Goal: Task Accomplishment & Management: Manage account settings

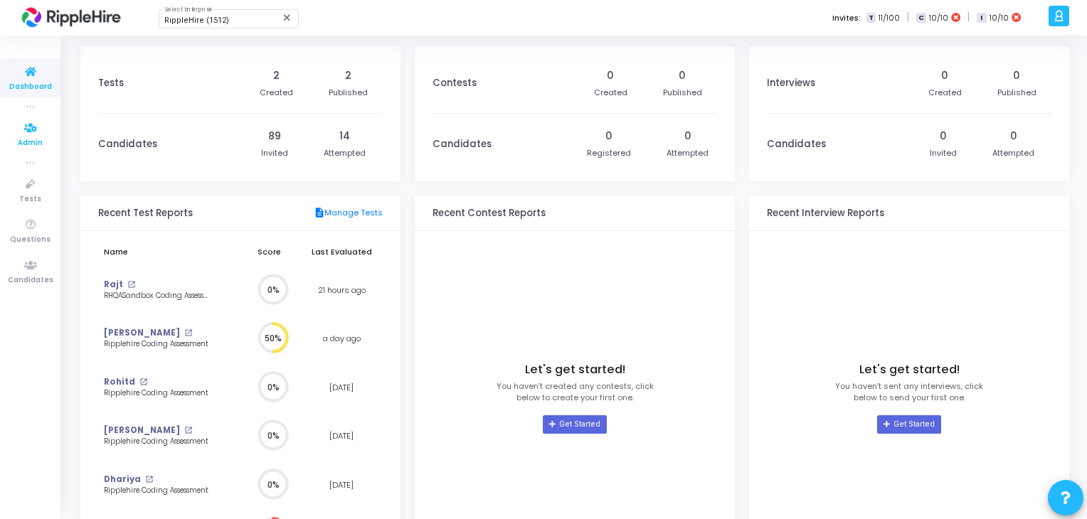
click at [31, 143] on span "Admin" at bounding box center [30, 143] width 25 height 12
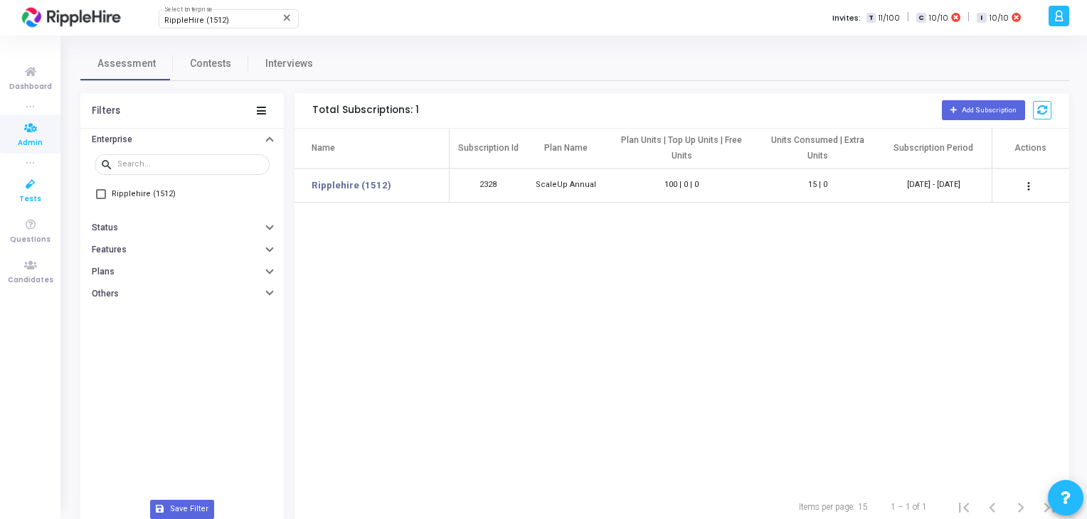
click at [31, 185] on icon at bounding box center [31, 185] width 30 height 18
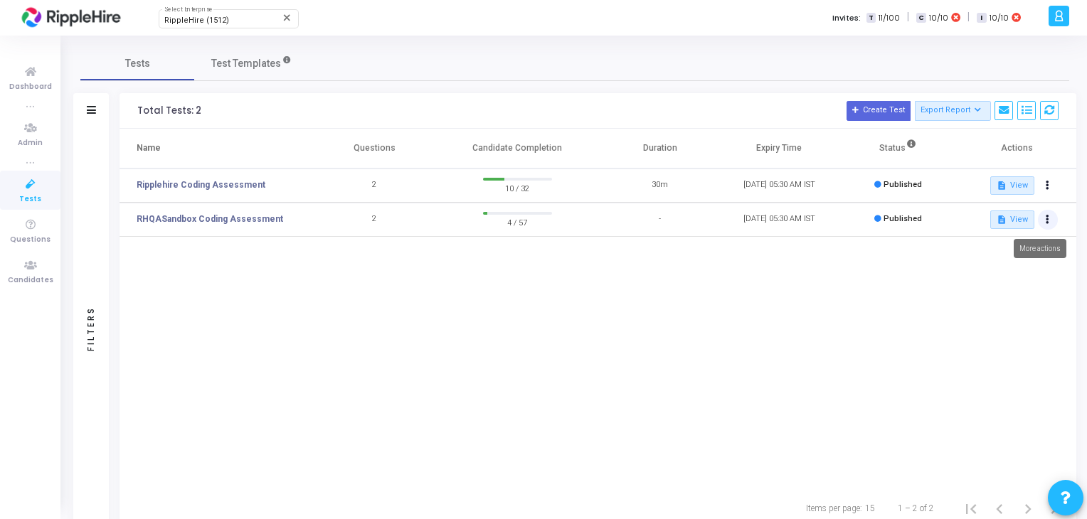
click at [1049, 225] on button at bounding box center [1048, 220] width 20 height 20
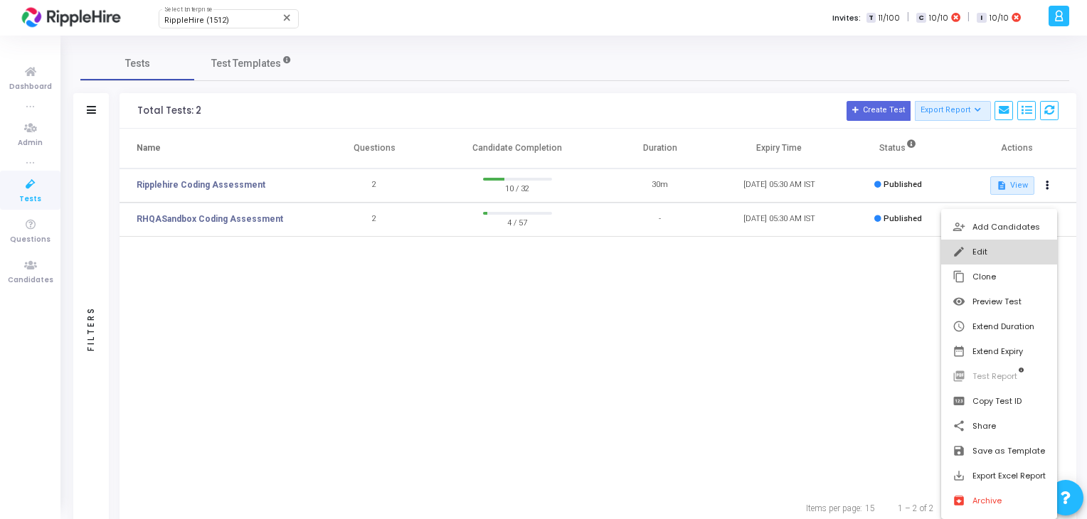
click at [1023, 247] on button "edit Edit" at bounding box center [999, 252] width 116 height 25
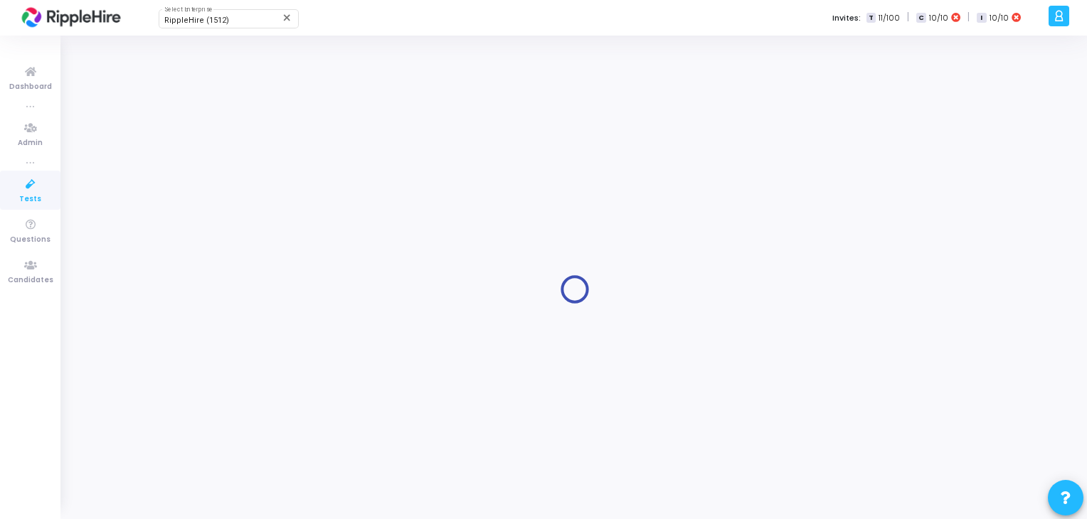
type input "RHQASandbox Coding Assessment"
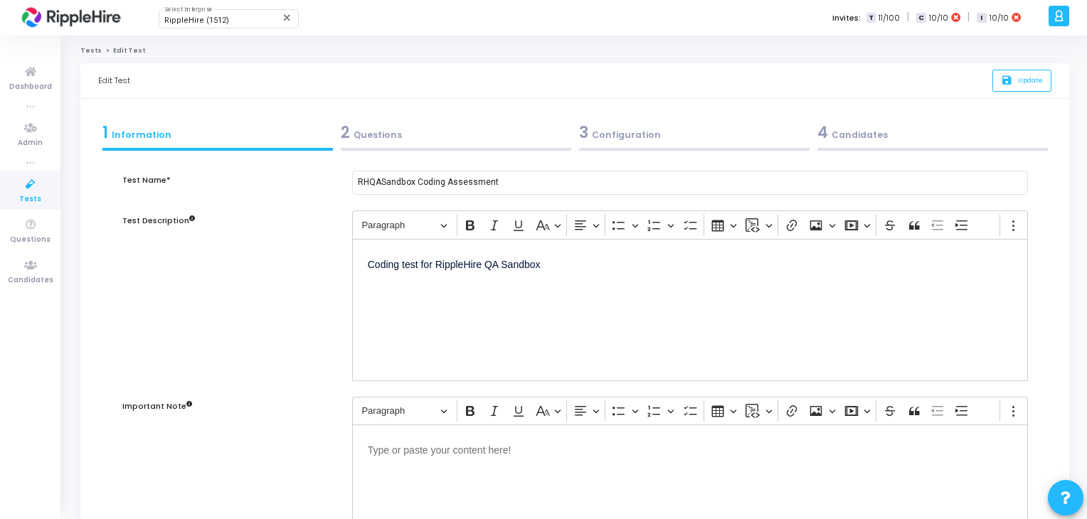
click at [609, 124] on div "3 Configuration" at bounding box center [694, 132] width 230 height 23
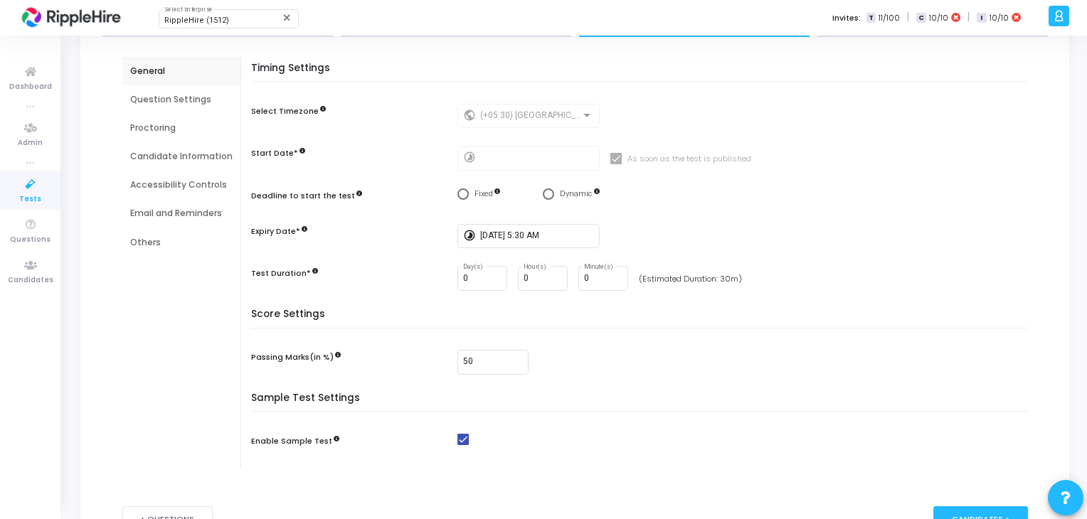
scroll to position [114, 0]
click at [538, 270] on div "0 Hour(s)" at bounding box center [542, 278] width 38 height 26
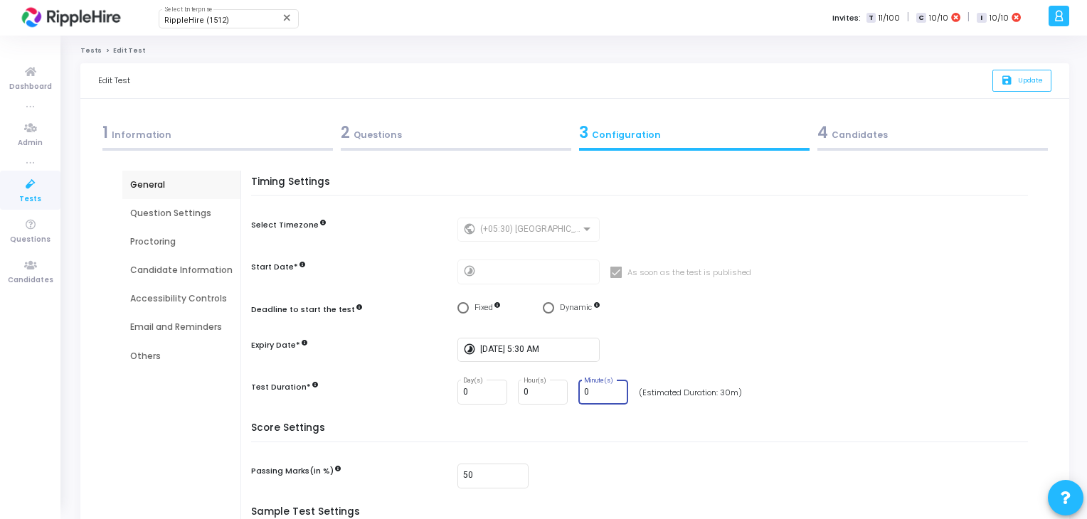
click at [599, 393] on input "0" at bounding box center [603, 393] width 38 height 10
type input "4"
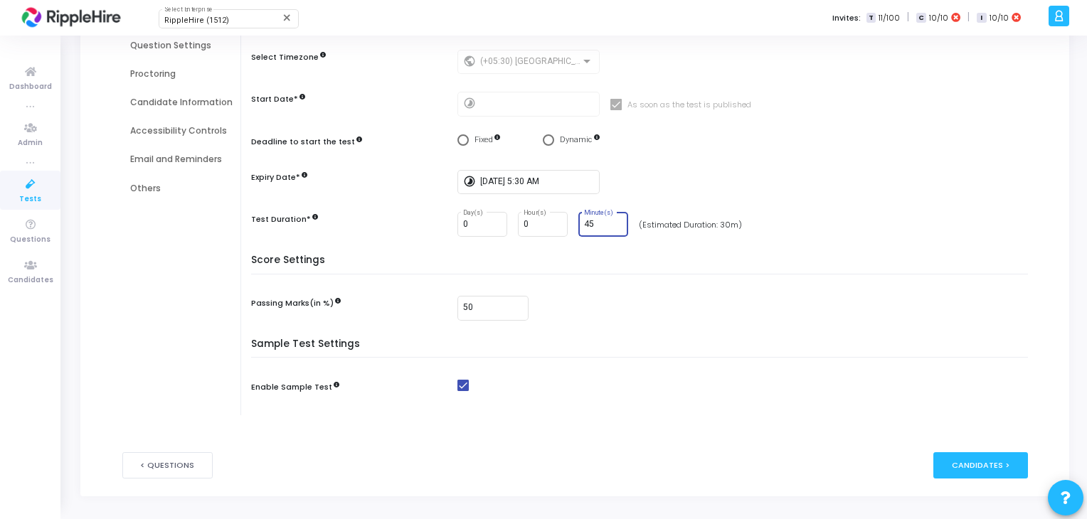
scroll to position [0, 0]
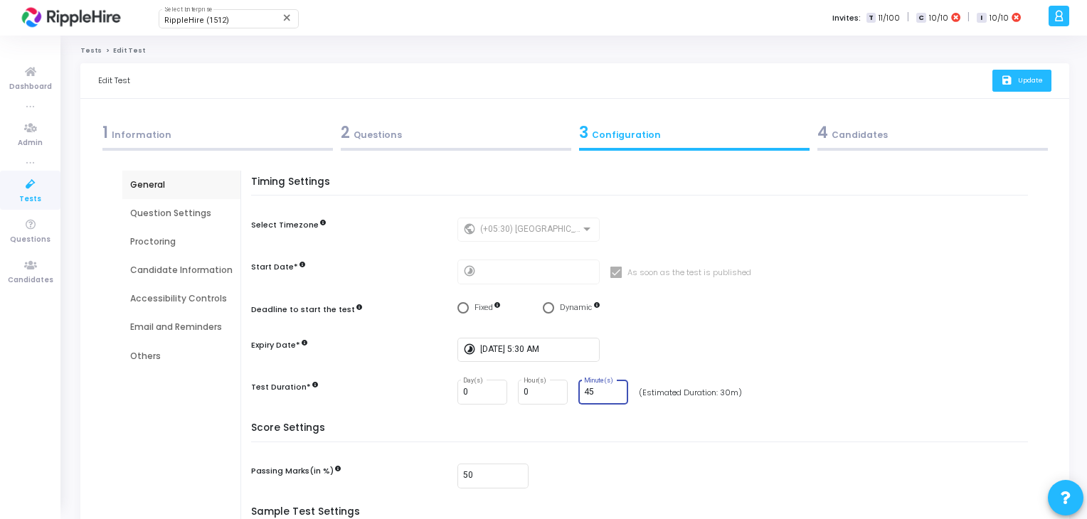
type input "45"
click at [1026, 87] on button "save Update" at bounding box center [1021, 81] width 59 height 22
click at [91, 48] on link "Tests" at bounding box center [90, 50] width 21 height 9
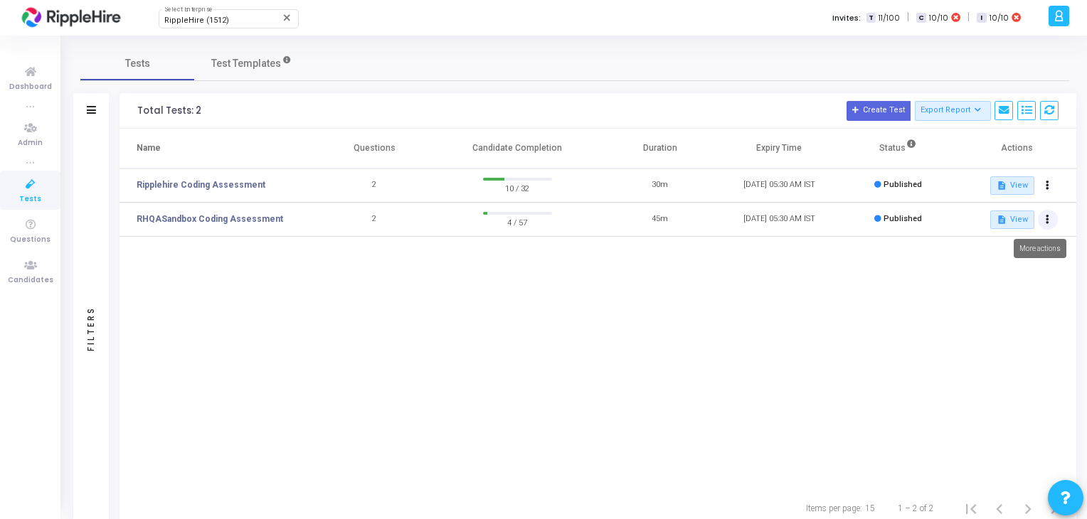
click at [1044, 223] on button at bounding box center [1048, 220] width 20 height 20
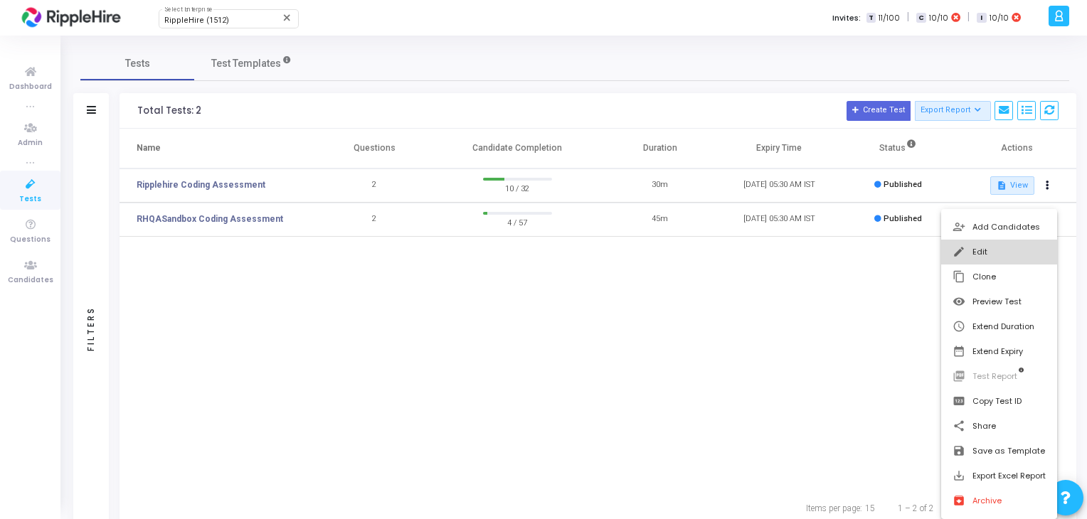
click at [1016, 245] on button "edit Edit" at bounding box center [999, 252] width 116 height 25
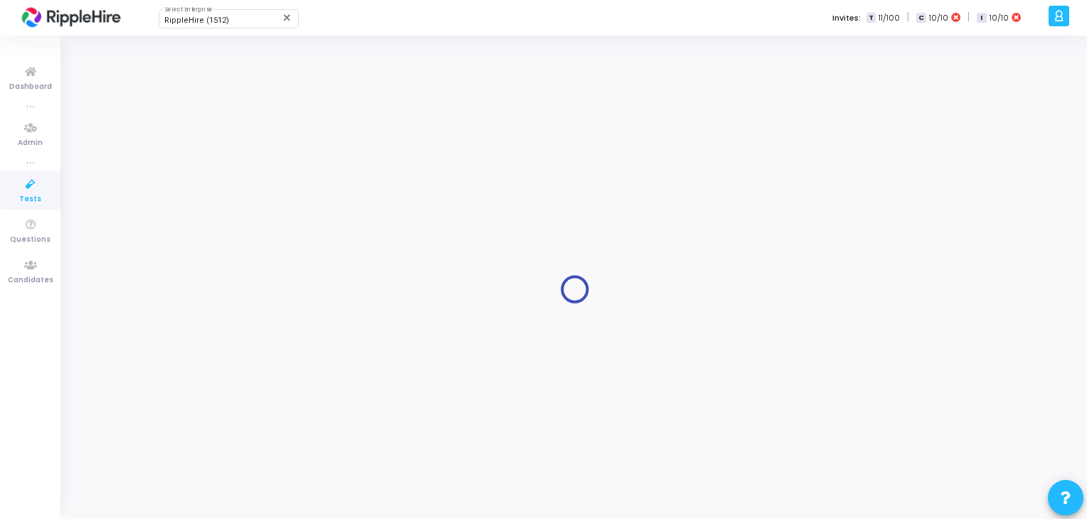
type input "RHQASandbox Coding Assessment"
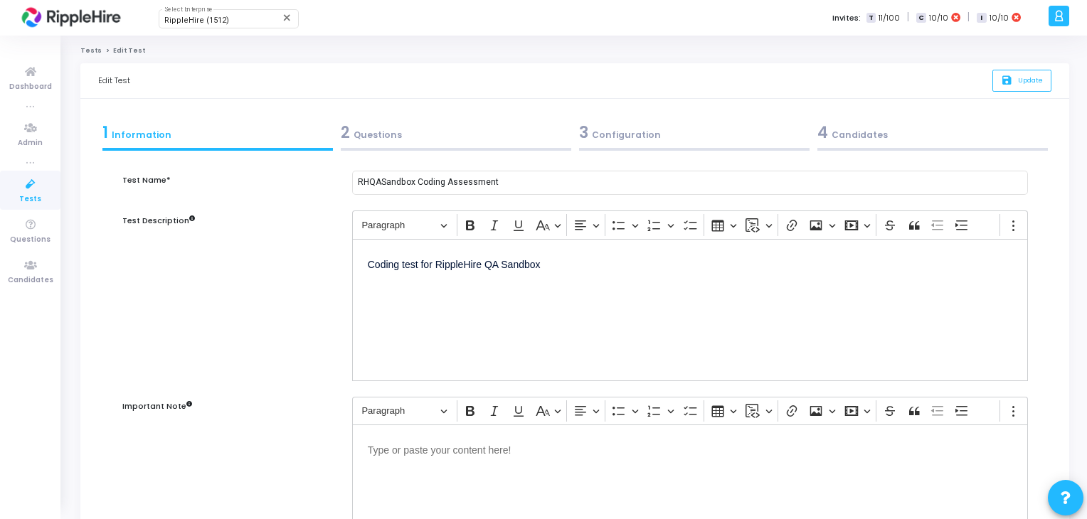
click at [620, 124] on div "3 Configuration" at bounding box center [694, 132] width 230 height 23
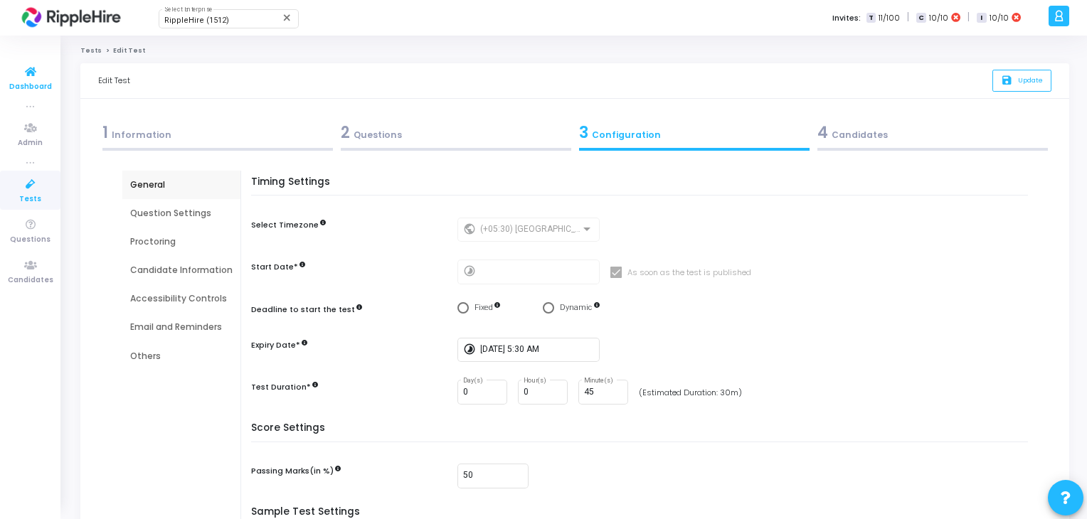
click at [0, 79] on link "Dashboard" at bounding box center [30, 77] width 60 height 39
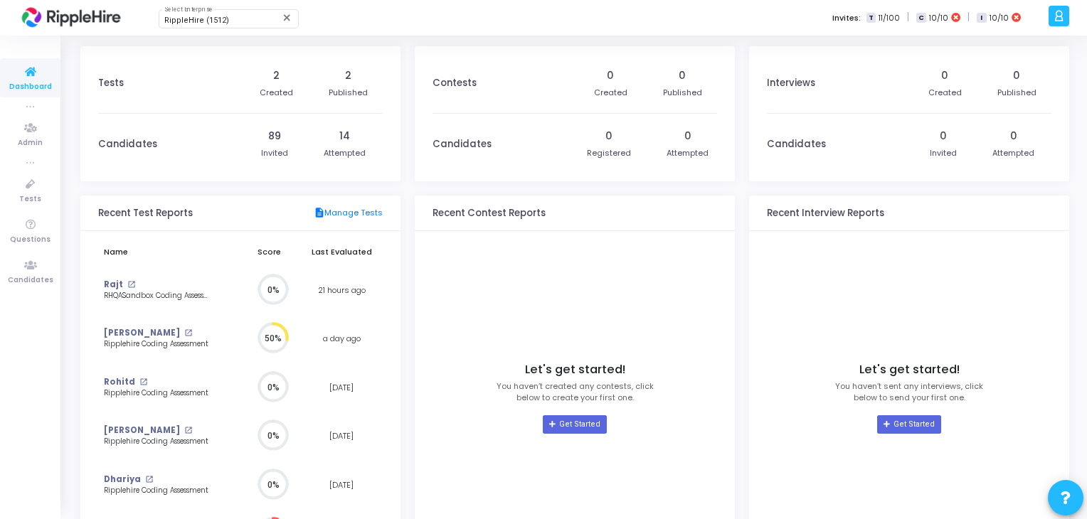
scroll to position [31, 15]
click at [44, 191] on icon at bounding box center [31, 185] width 30 height 18
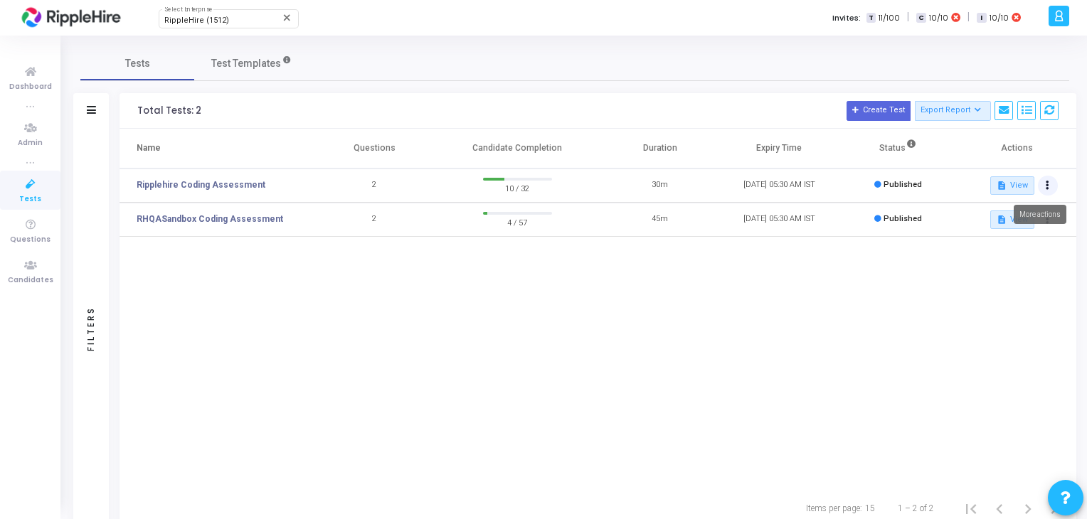
click at [1046, 187] on icon at bounding box center [1047, 185] width 4 height 7
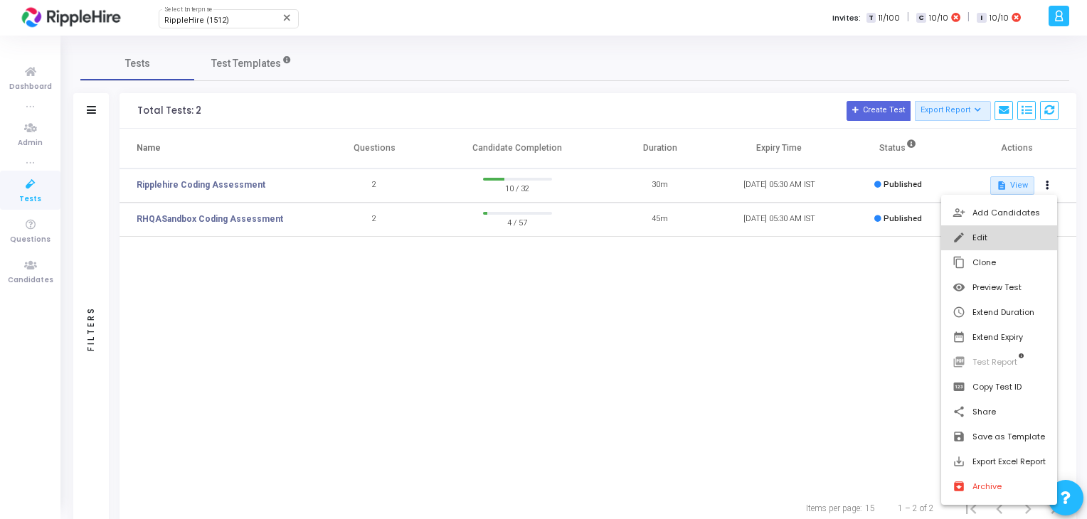
click at [1024, 236] on button "edit Edit" at bounding box center [999, 237] width 116 height 25
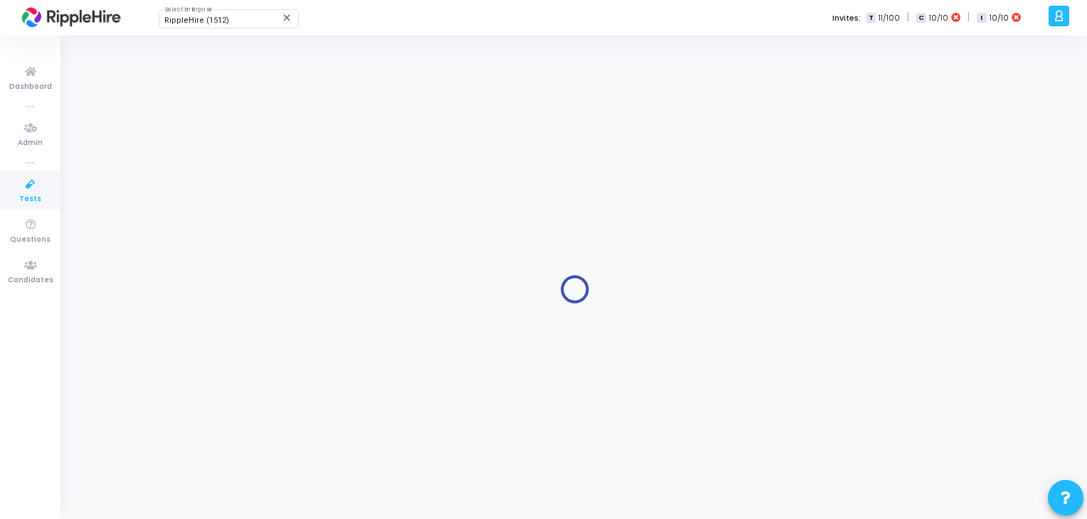
type input "Ripplehire Coding Assessment"
type input "[DATE] 5:30 AM"
type input "30"
type input "50"
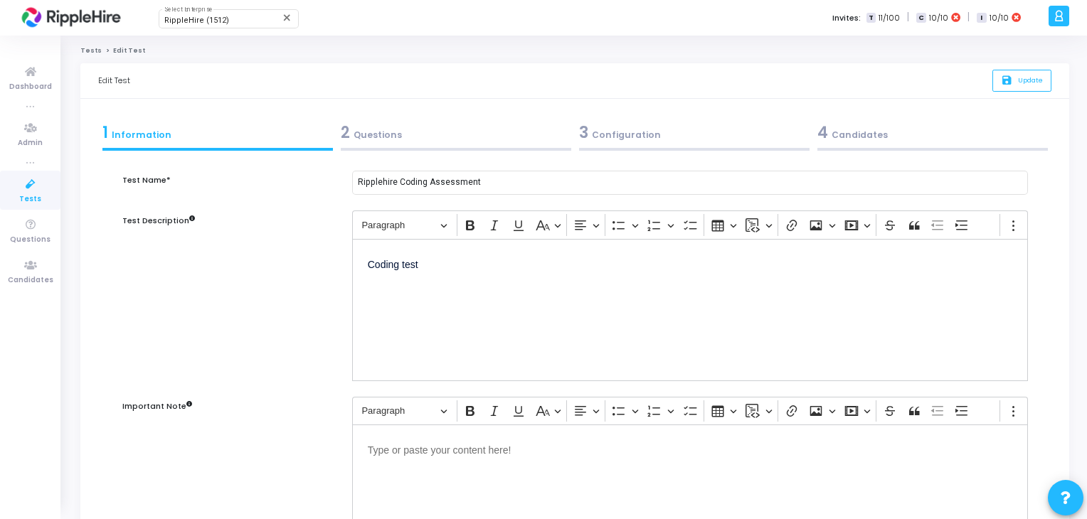
click at [621, 132] on div "3 Configuration" at bounding box center [694, 132] width 230 height 23
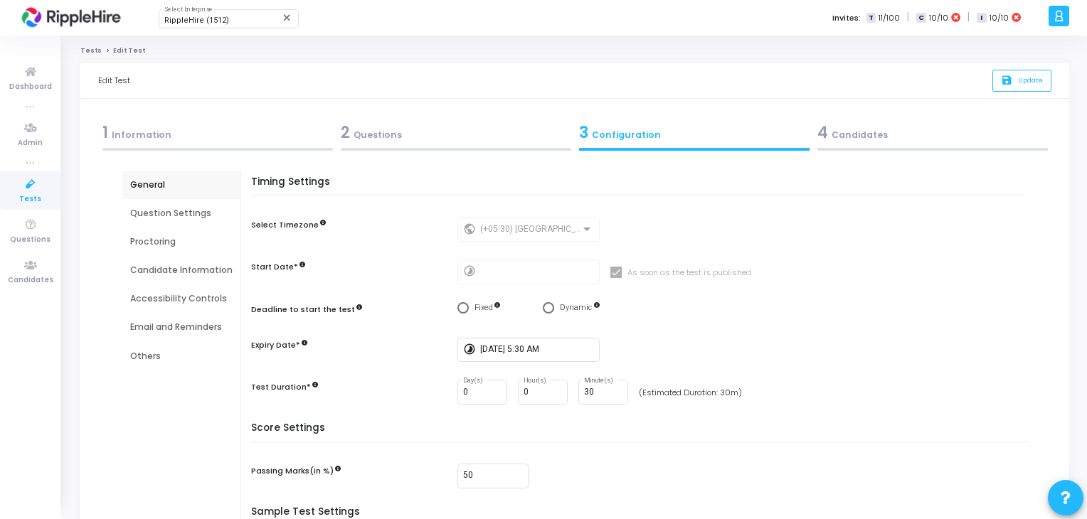
click at [18, 186] on icon at bounding box center [31, 185] width 30 height 18
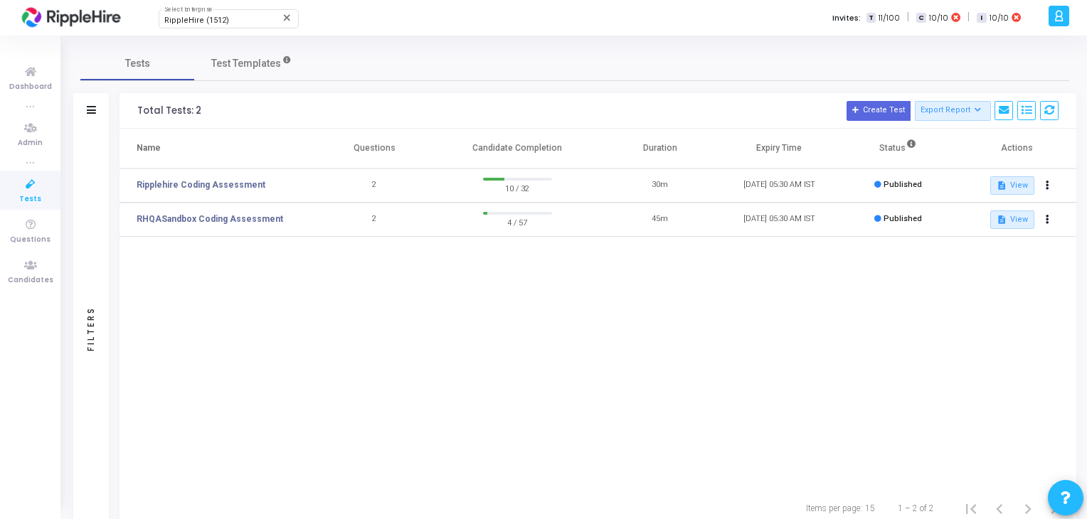
click at [723, 396] on div "Name Questions Candidate Completion Duration Expiry Time Status Actions Rippleh…" at bounding box center [597, 309] width 956 height 360
